Goal: Information Seeking & Learning: Find specific page/section

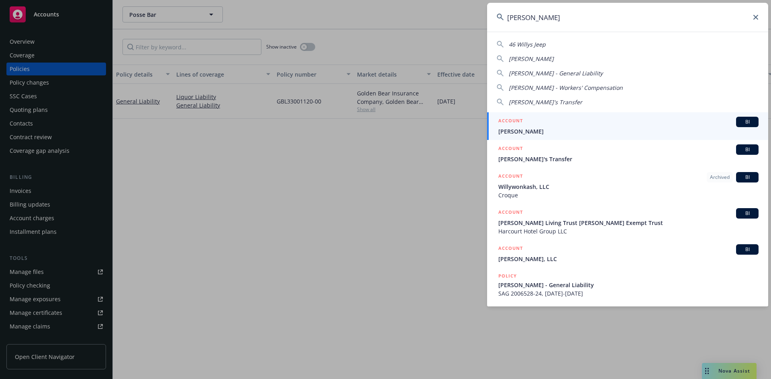
type input "[PERSON_NAME]"
click at [514, 120] on h5 "ACCOUNT" at bounding box center [510, 122] width 24 height 10
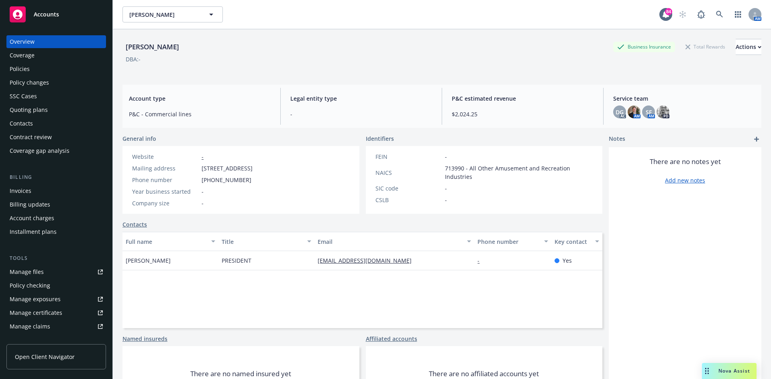
click at [37, 67] on div "Policies" at bounding box center [56, 69] width 93 height 13
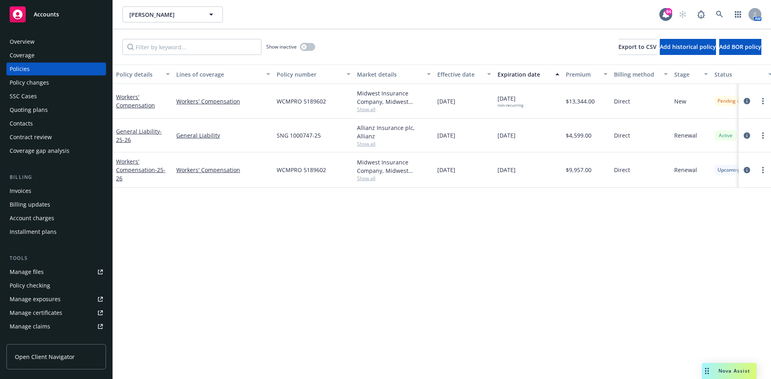
click at [364, 109] on span "Show all" at bounding box center [394, 109] width 74 height 7
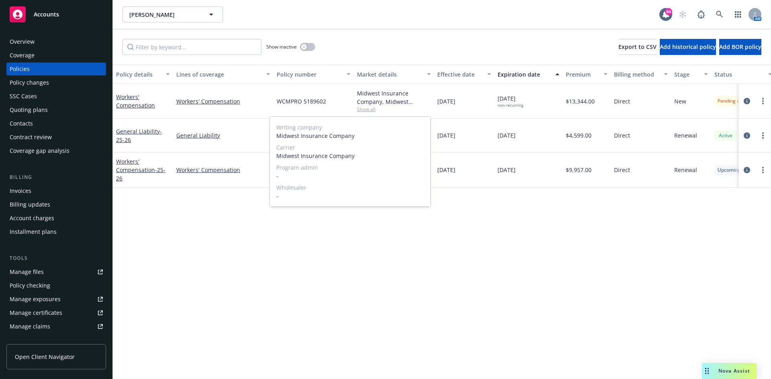
click at [364, 108] on span "Show all" at bounding box center [394, 109] width 74 height 7
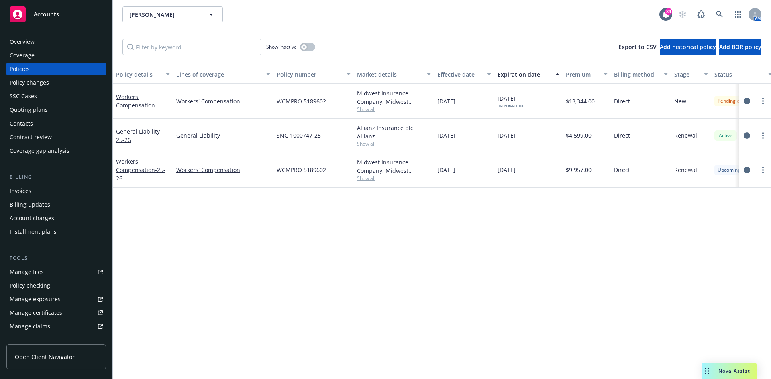
click at [366, 140] on span "Show all" at bounding box center [394, 143] width 74 height 7
click at [363, 175] on span "Show all" at bounding box center [394, 178] width 74 height 7
click at [304, 47] on icon "button" at bounding box center [303, 46] width 3 height 3
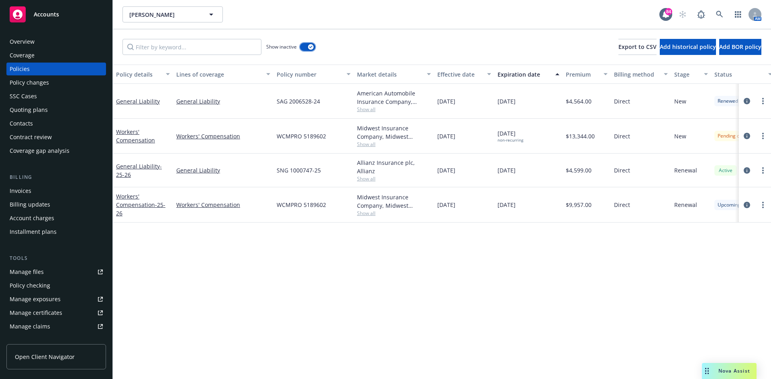
click at [312, 47] on icon "button" at bounding box center [310, 47] width 3 height 2
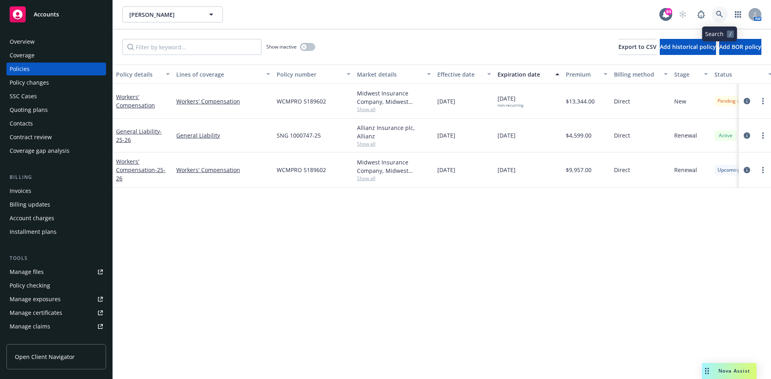
click at [716, 12] on icon at bounding box center [719, 14] width 7 height 7
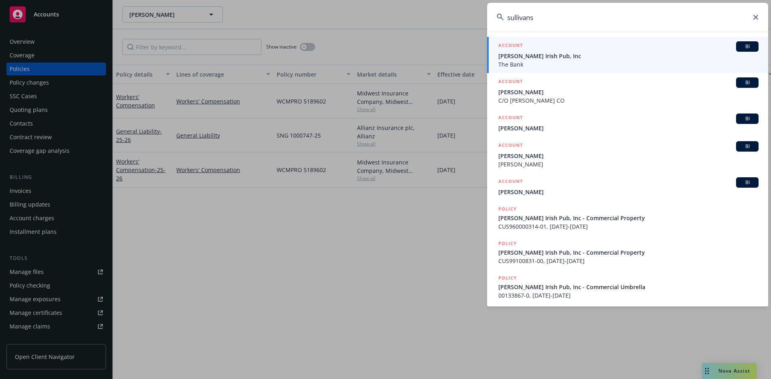
type input "sullivans"
click at [519, 46] on h5 "ACCOUNT" at bounding box center [510, 46] width 24 height 10
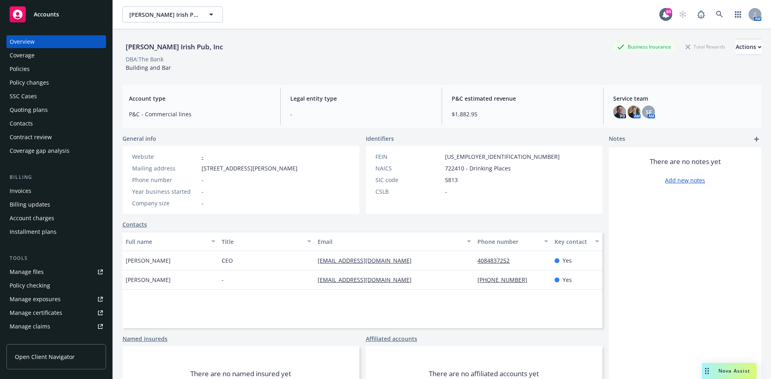
click at [41, 67] on div "Policies" at bounding box center [56, 69] width 93 height 13
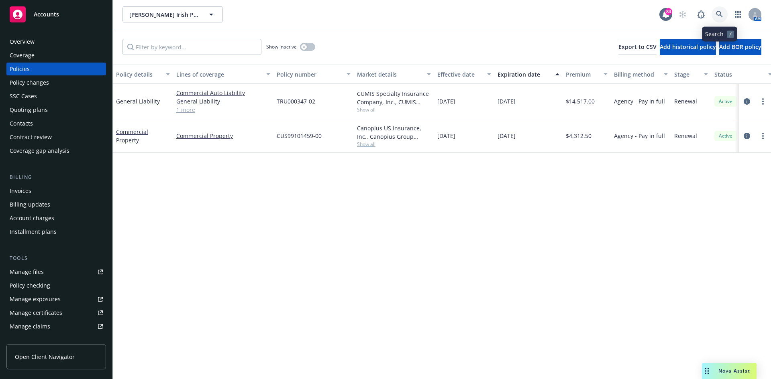
click at [716, 11] on icon at bounding box center [719, 14] width 7 height 7
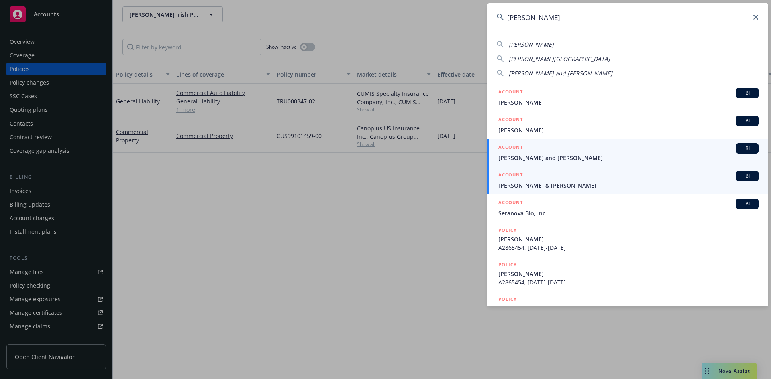
type input "[PERSON_NAME]"
click at [517, 174] on h5 "ACCOUNT" at bounding box center [510, 176] width 24 height 10
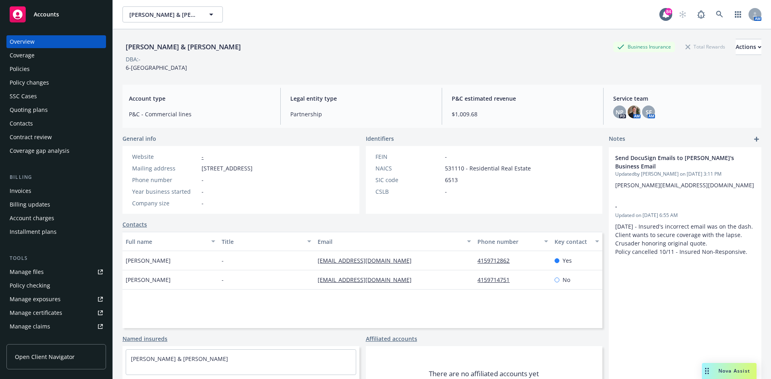
click at [20, 69] on div "Policies" at bounding box center [20, 69] width 20 height 13
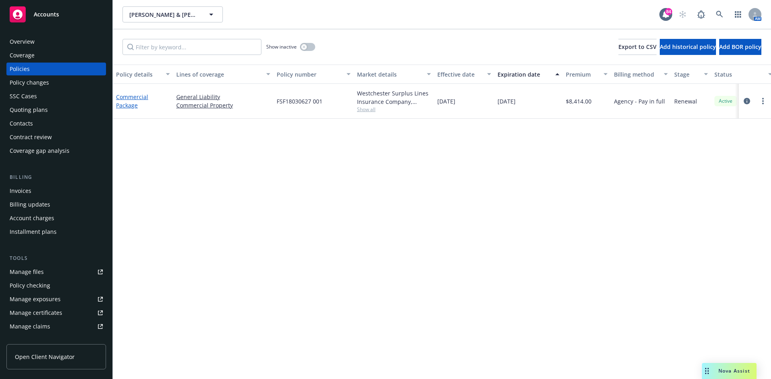
click at [121, 96] on link "Commercial Package" at bounding box center [132, 101] width 32 height 16
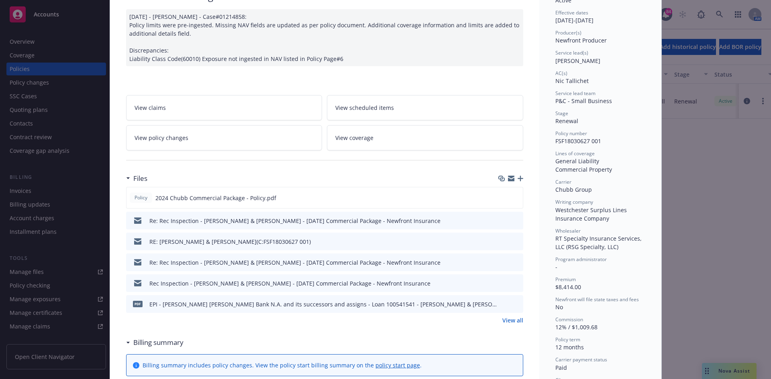
scroll to position [120, 0]
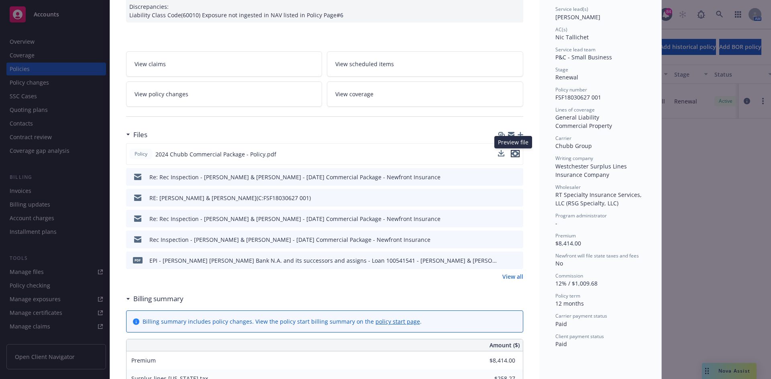
click at [513, 153] on icon "preview file" at bounding box center [514, 154] width 7 height 6
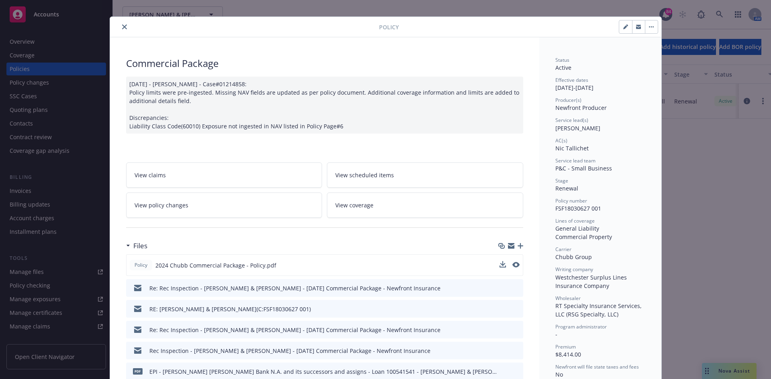
scroll to position [0, 0]
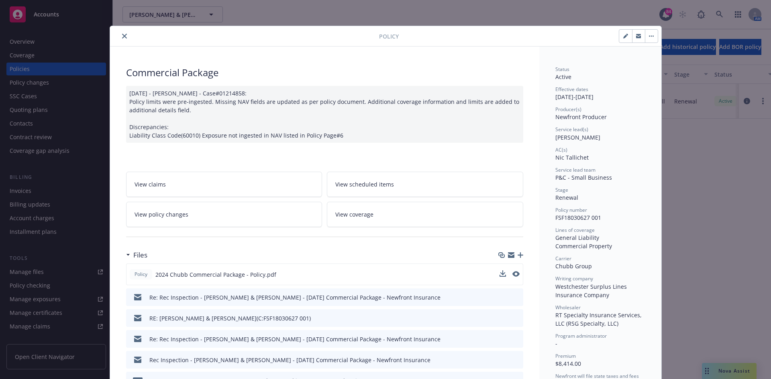
click at [124, 35] on button "close" at bounding box center [125, 36] width 10 height 10
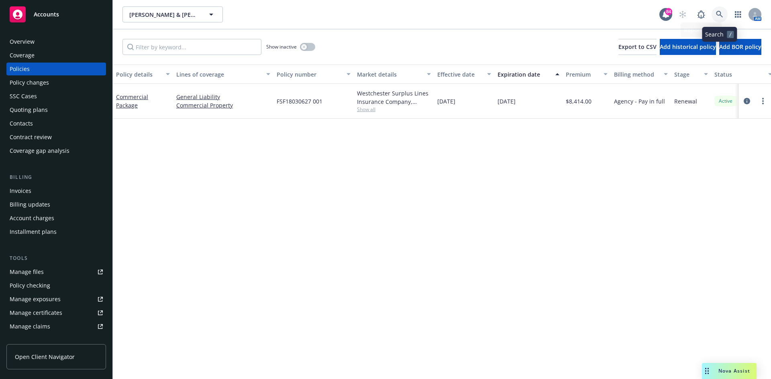
click at [718, 15] on icon at bounding box center [719, 14] width 7 height 7
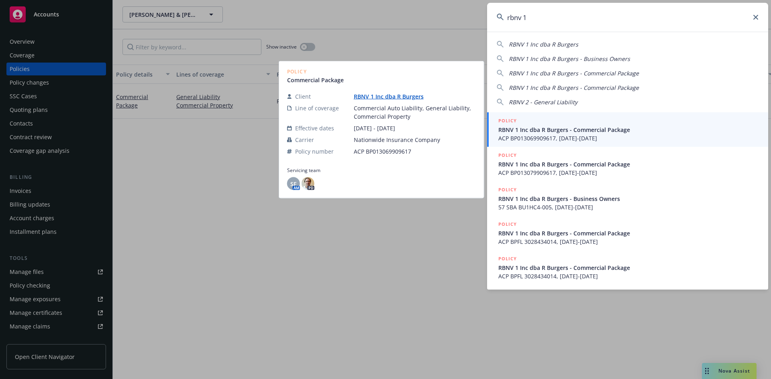
type input "rbnv 1"
click at [506, 118] on h5 "POLICY" at bounding box center [507, 121] width 18 height 8
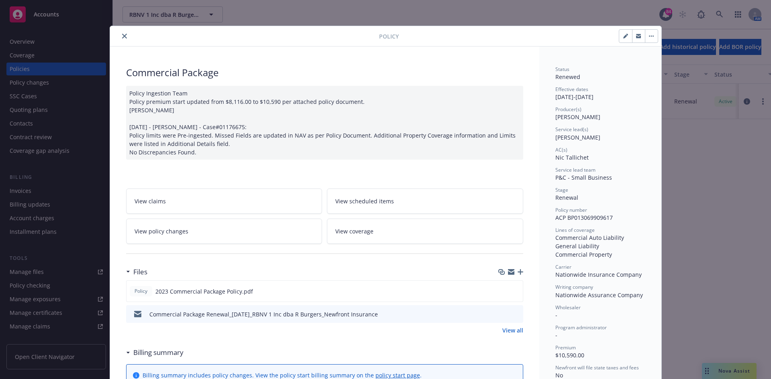
click at [123, 34] on icon "close" at bounding box center [124, 36] width 5 height 5
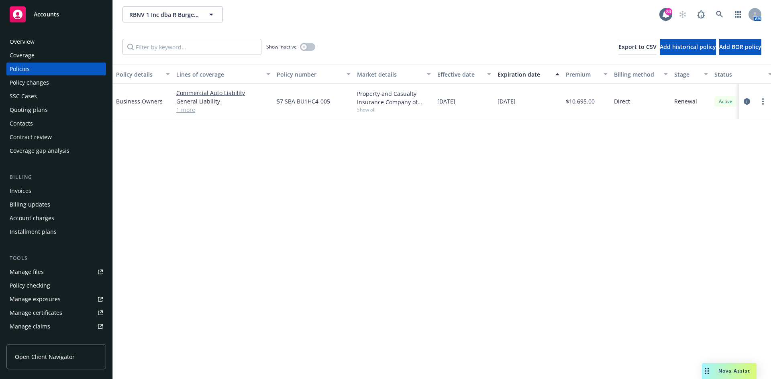
click at [368, 110] on span "Show all" at bounding box center [394, 109] width 74 height 7
click at [509, 185] on div "Policy details Lines of coverage Policy number Market details Effective date Ex…" at bounding box center [442, 222] width 658 height 315
click at [36, 38] on div "Overview" at bounding box center [56, 41] width 93 height 13
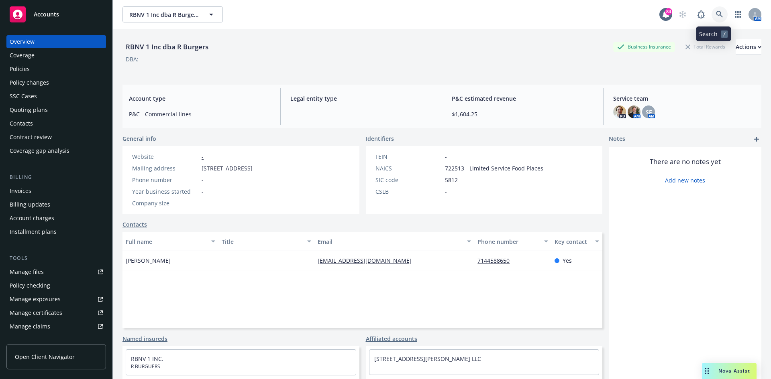
click at [716, 11] on icon at bounding box center [719, 14] width 7 height 7
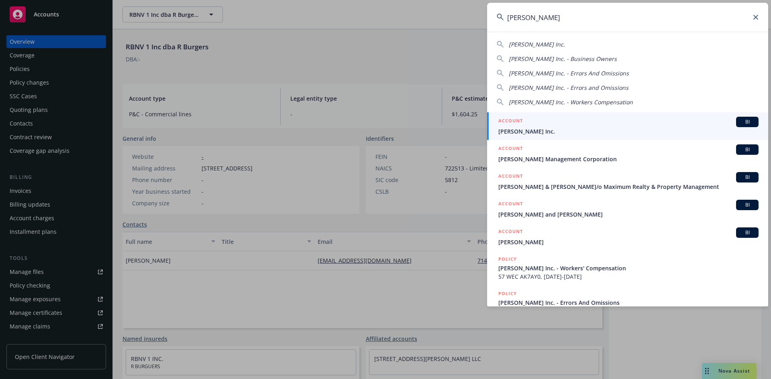
type input "[PERSON_NAME]"
click at [513, 118] on h5 "ACCOUNT" at bounding box center [510, 122] width 24 height 10
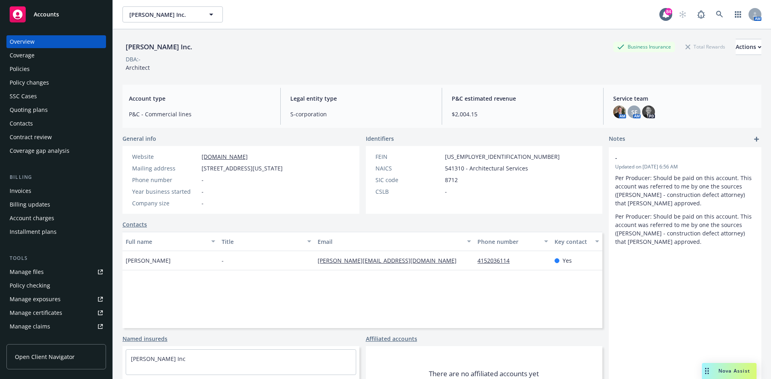
click at [41, 69] on div "Policies" at bounding box center [56, 69] width 93 height 13
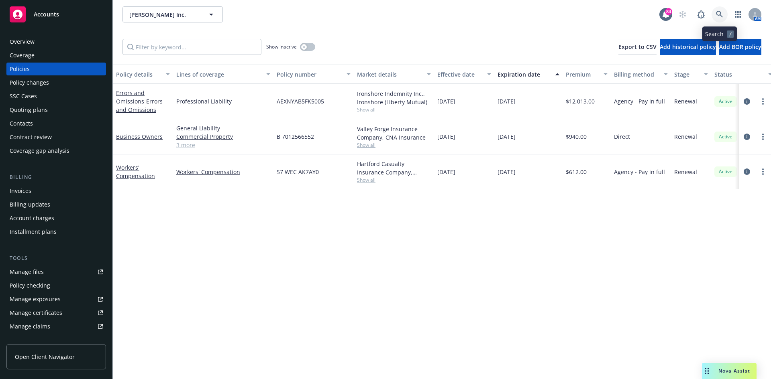
click at [720, 14] on icon at bounding box center [719, 14] width 7 height 7
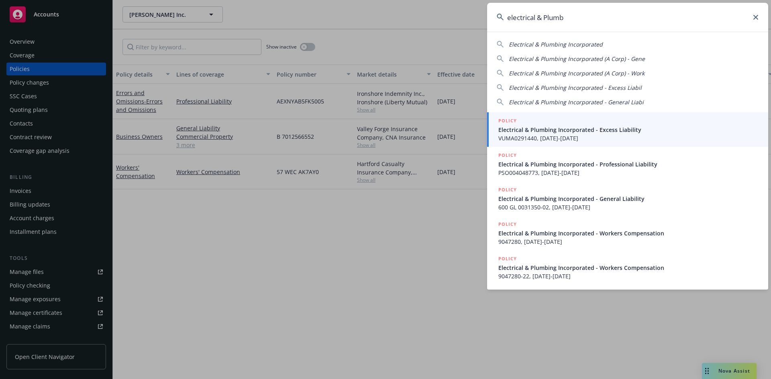
type input "electrical & Plumb"
click at [509, 119] on h5 "POLICY" at bounding box center [507, 121] width 18 height 8
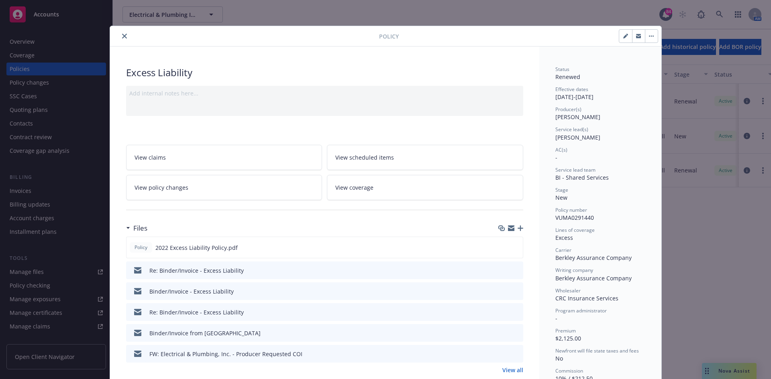
click at [122, 35] on icon "close" at bounding box center [124, 36] width 5 height 5
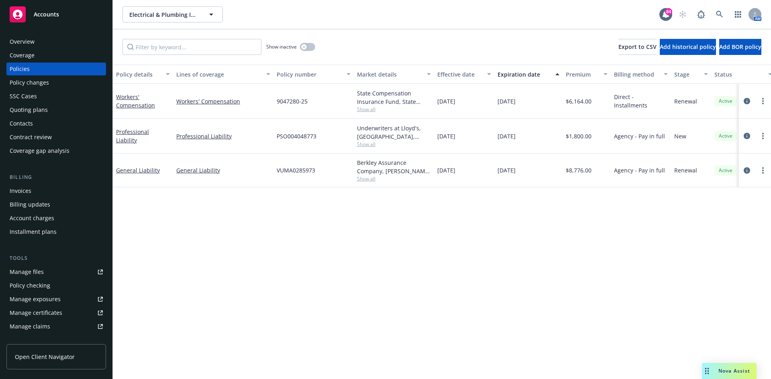
click at [49, 38] on div "Overview" at bounding box center [56, 41] width 93 height 13
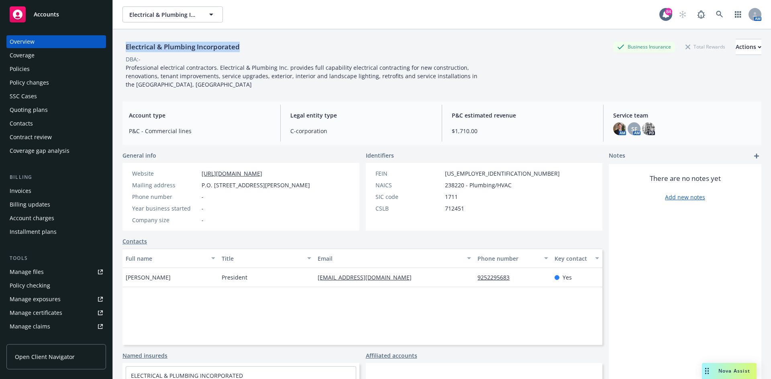
drag, startPoint x: 244, startPoint y: 48, endPoint x: 121, endPoint y: 48, distance: 122.8
click at [121, 48] on div "Electrical & Plumbing Incorporated Business Insurance Total Rewards Actions DBA…" at bounding box center [442, 218] width 658 height 379
copy div "Electrical & Plumbing Incorporated"
